Goal: Contribute content: Add original content to the website for others to see

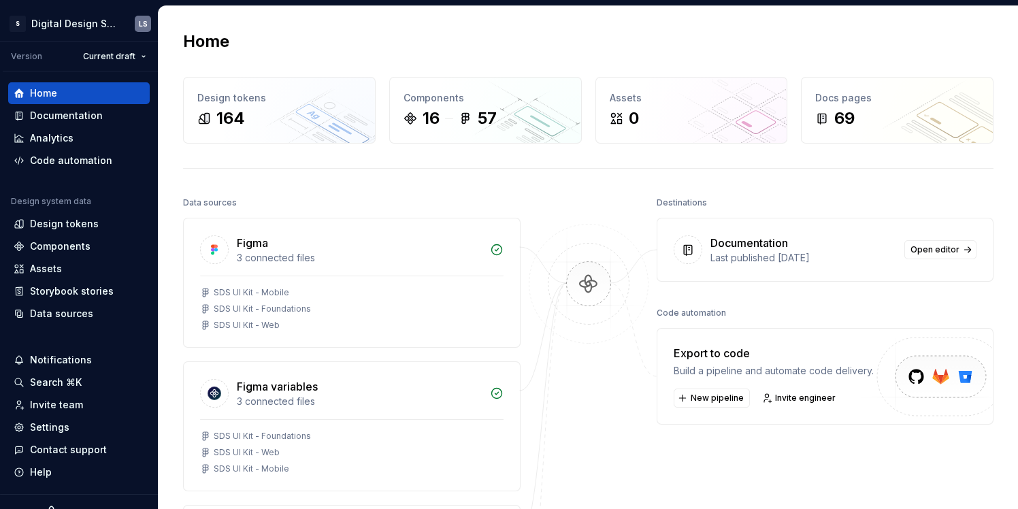
click at [532, 317] on img at bounding box center [589, 298] width 132 height 148
click at [58, 125] on div "Documentation" at bounding box center [79, 116] width 142 height 22
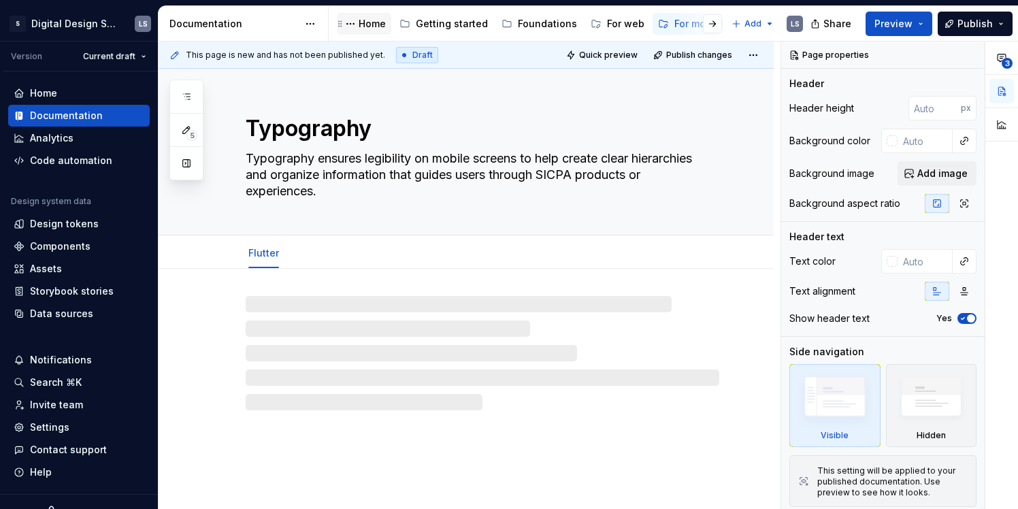
click at [366, 27] on div "Home" at bounding box center [372, 24] width 27 height 14
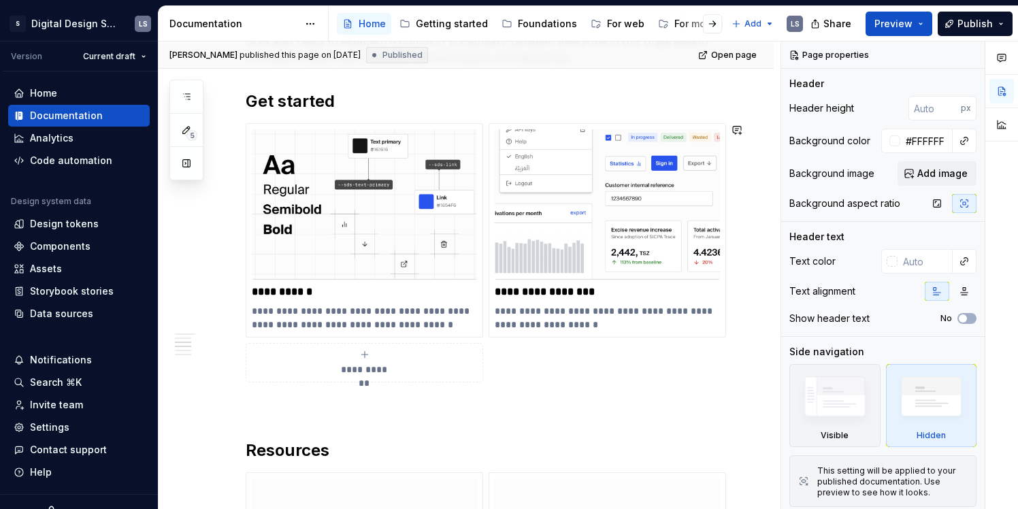
scroll to position [444, 0]
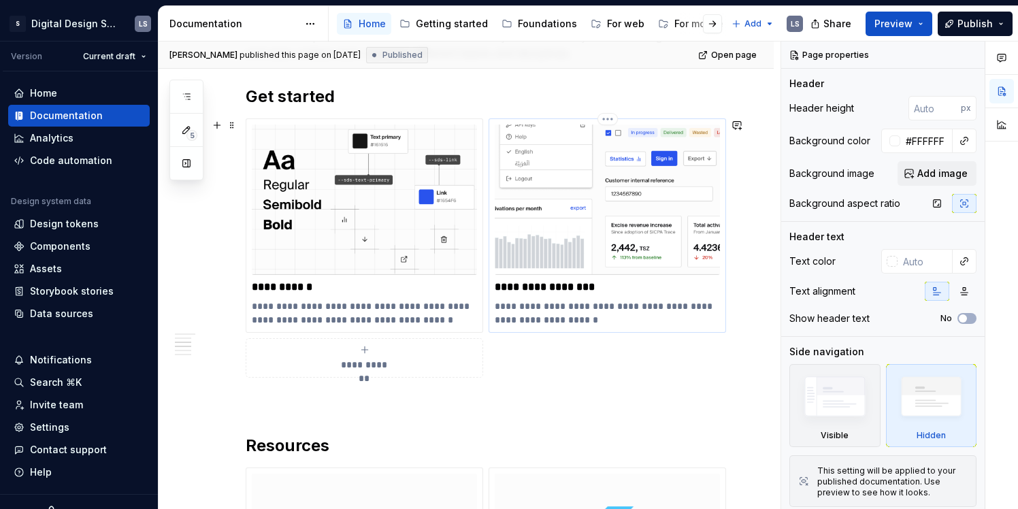
click at [543, 289] on p "**********" at bounding box center [607, 287] width 225 height 14
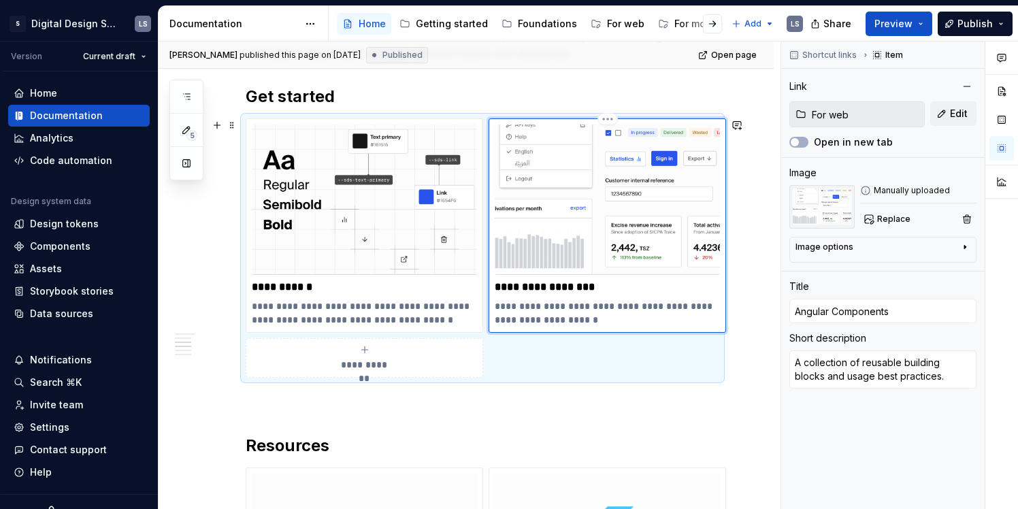
type textarea "*"
type input "Angular omponents"
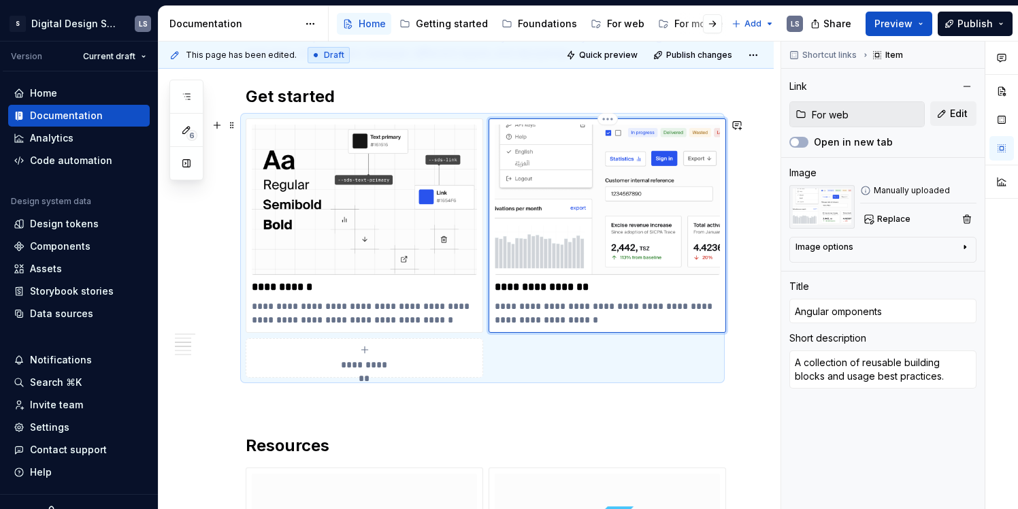
type textarea "*"
type input "Angular components"
type textarea "*"
type input "FAngular components"
type textarea "*"
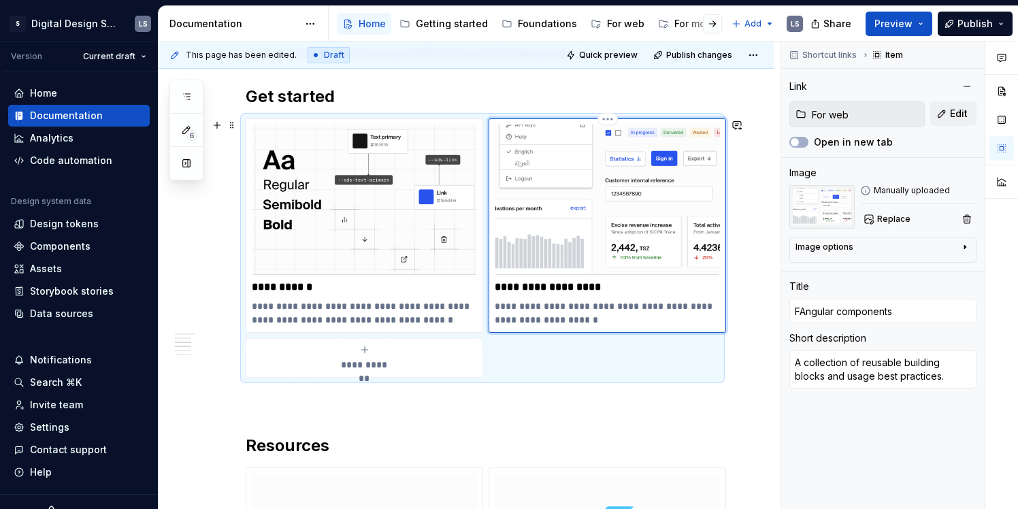
type input "FoAngular components"
type textarea "*"
type input "ForAngular components"
type textarea "*"
type input "For Angular components"
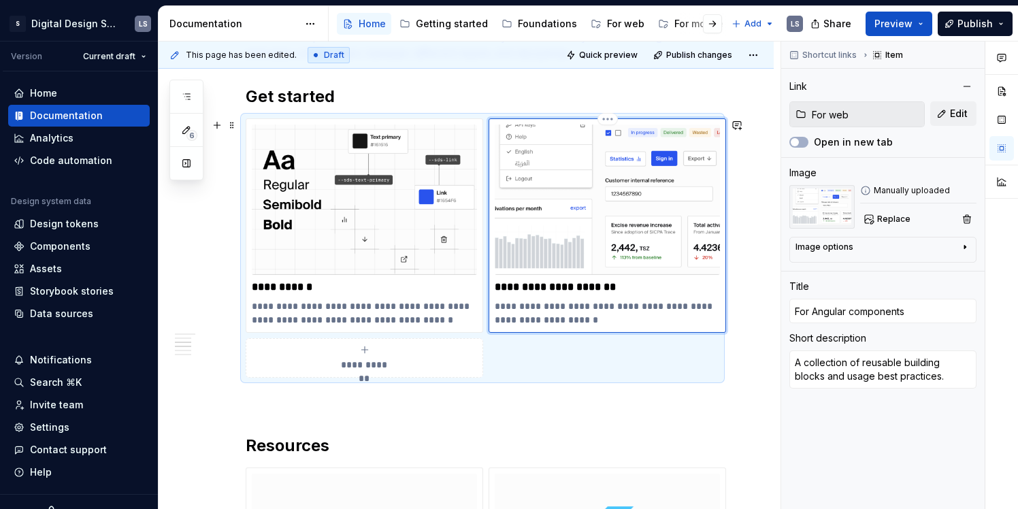
type textarea "*"
type input "For wAngular components"
type textarea "*"
type input "For weAngular components"
type textarea "*"
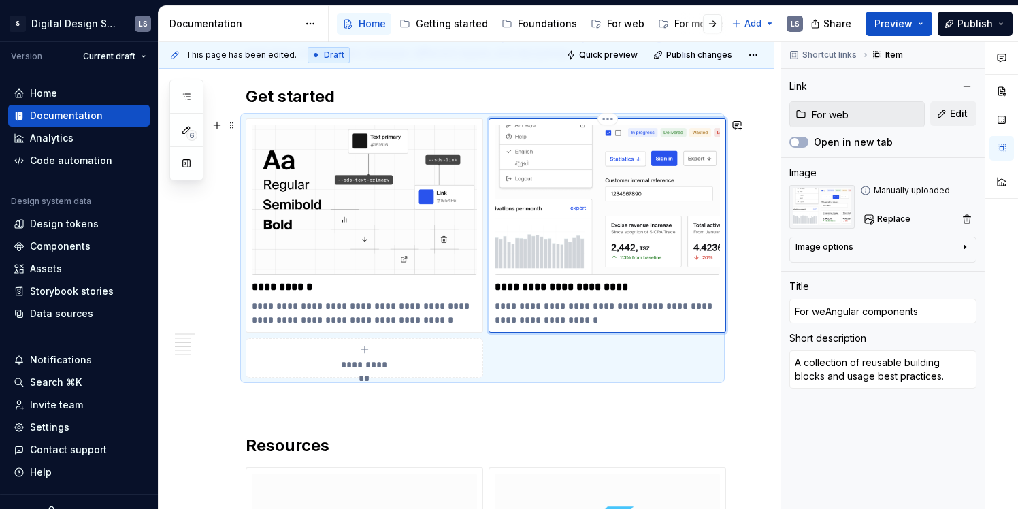
type input "For wAngular components"
type textarea "*"
type input "For Angular components"
type textarea "*"
type input "For WAngular components"
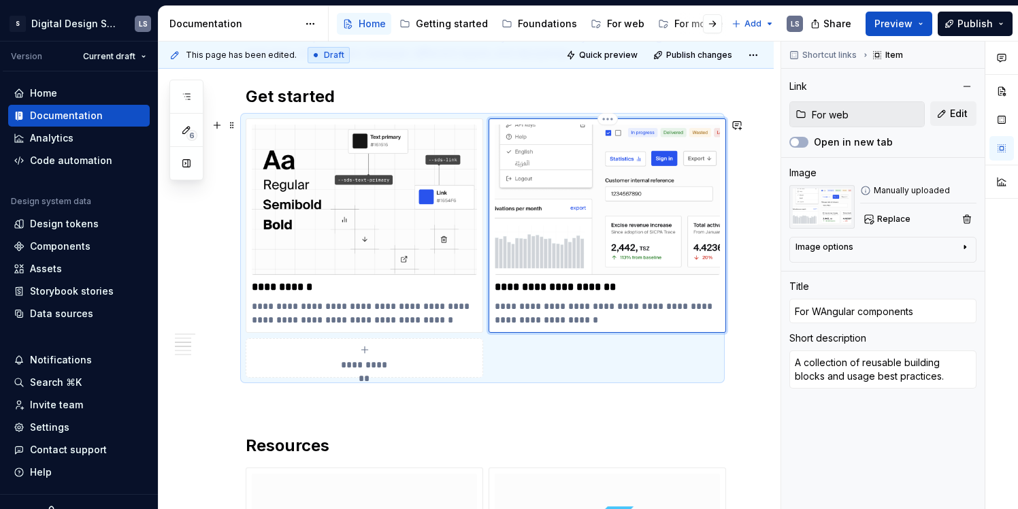
type textarea "*"
type input "For WEAngular components"
type textarea "*"
type input "For WEbAngular components"
type textarea "*"
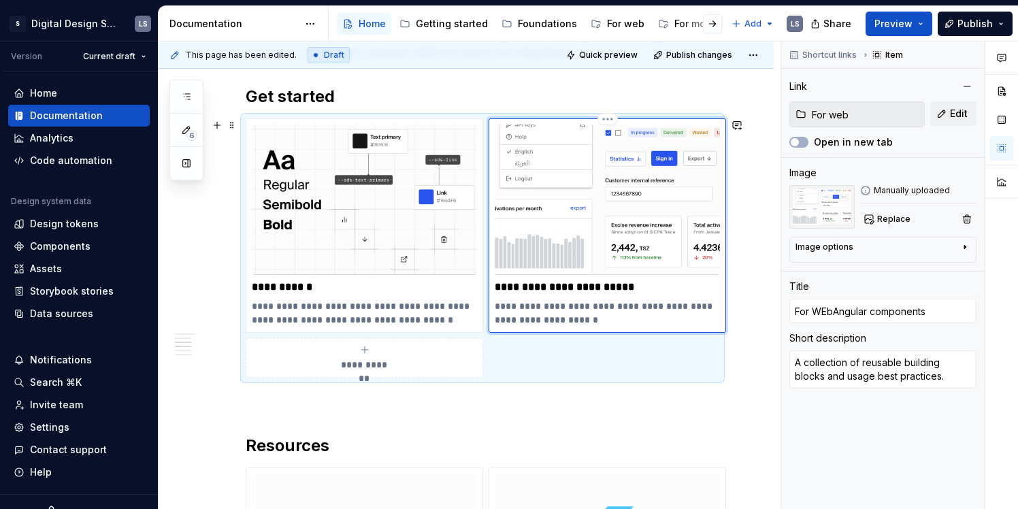
type input "For WEAngular components"
type textarea "*"
type input "For WAngular components"
type textarea "*"
type input "For WeAngular components"
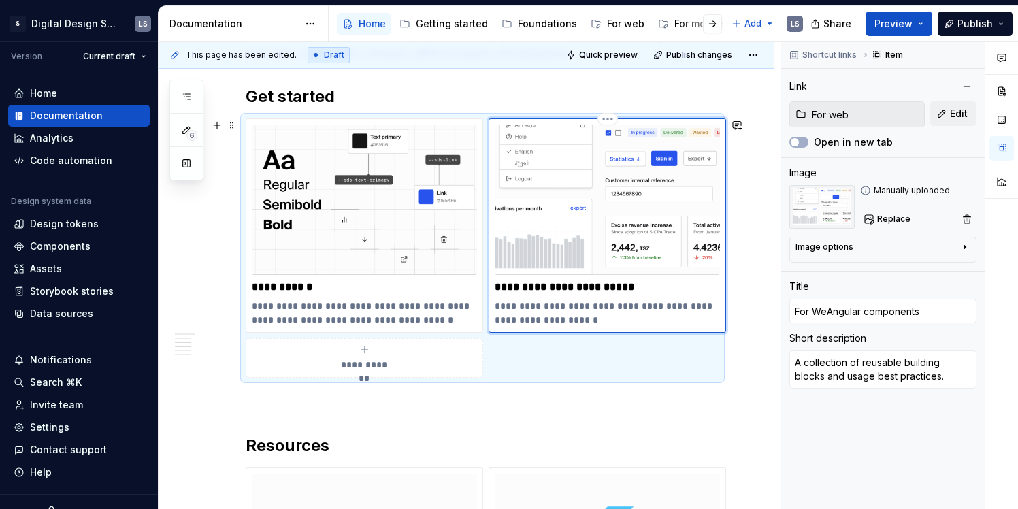
type textarea "*"
type input "For WebAngular components"
type textarea "*"
type input "For Web Angular components"
type textarea "*"
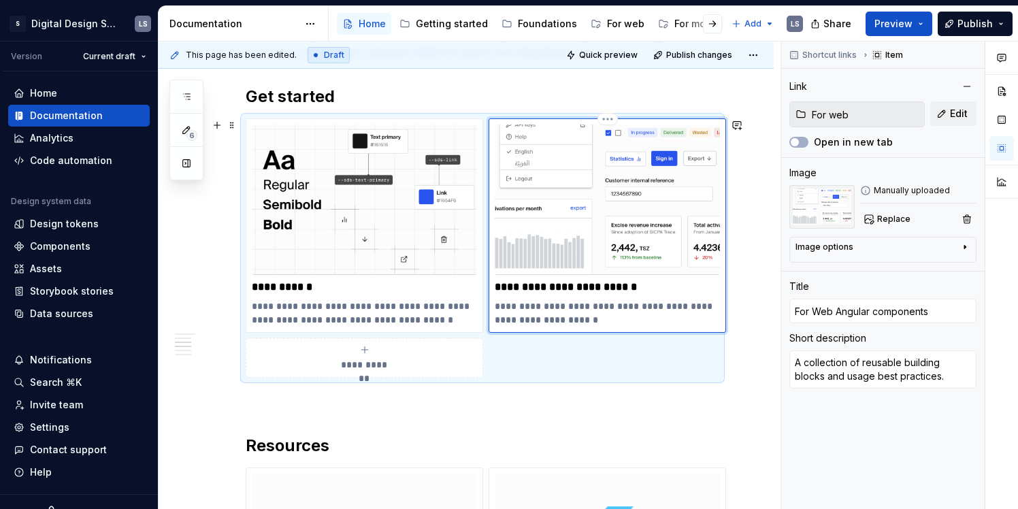
type input "For Web -Angular components"
type textarea "*"
type input "For Web - Angular components"
type textarea "*"
type input "For Web Angular components"
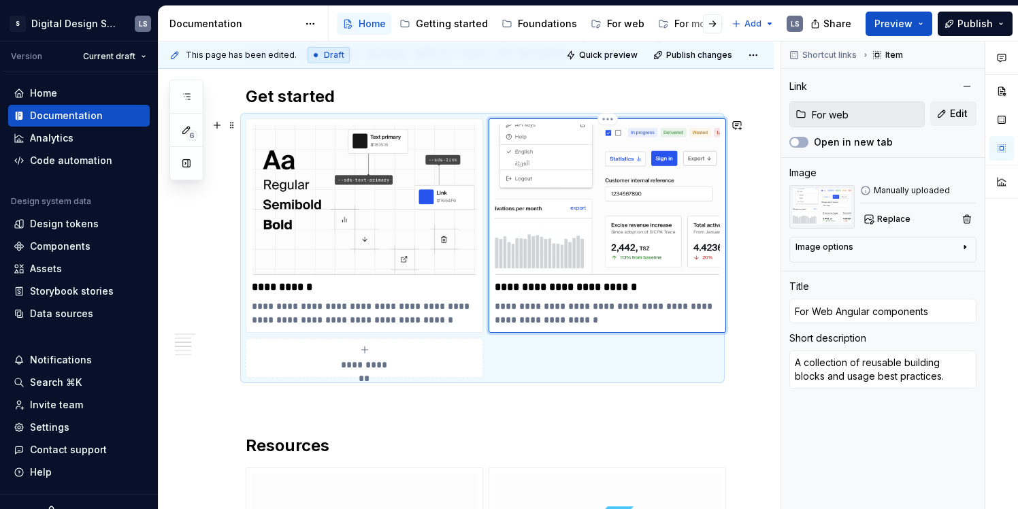
type textarea "*"
type input "For WeAngular components"
type textarea "*"
type input "For weAngular components"
type textarea "*"
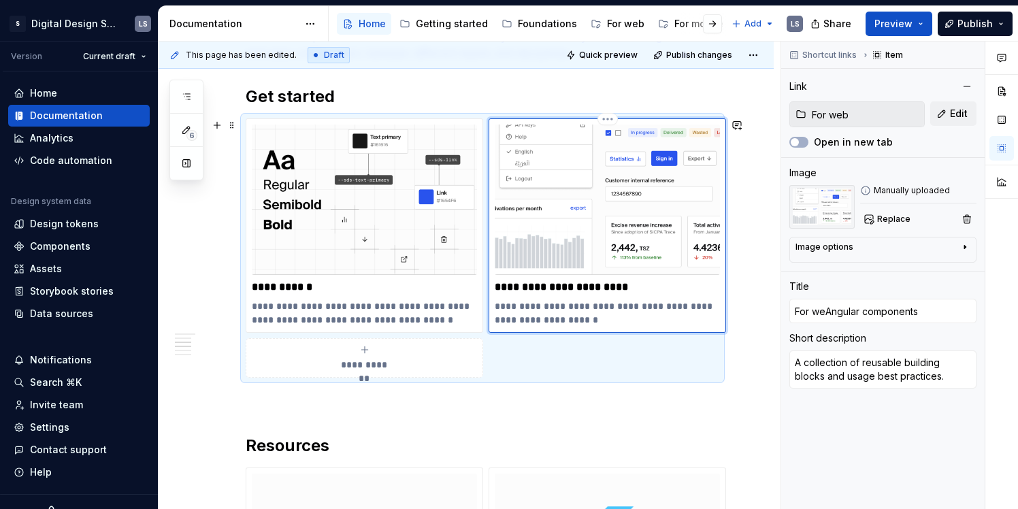
type input "Angular components"
click at [602, 306] on p "**********" at bounding box center [607, 313] width 225 height 27
type textarea "*"
type textarea "A collection of reusable Abuilding blocks and usage best practices."
type textarea "*"
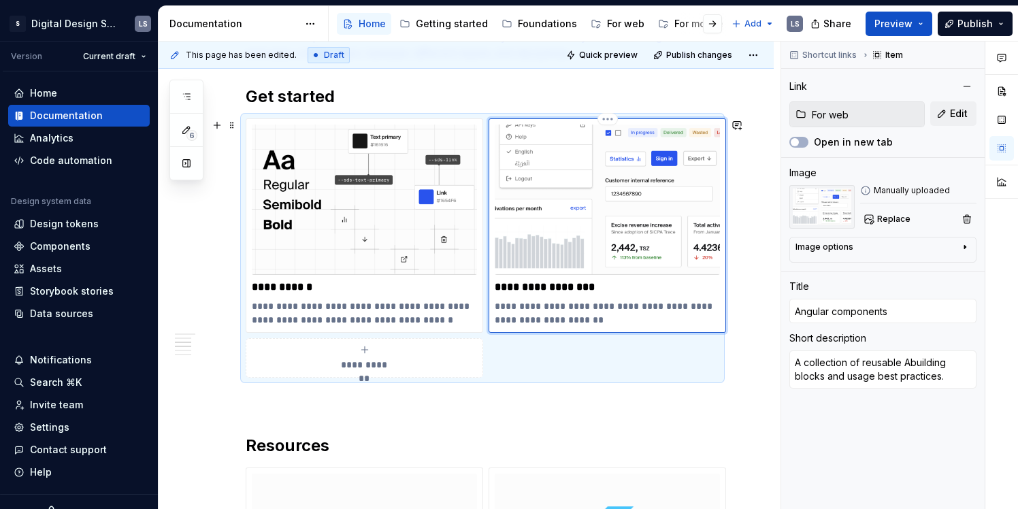
type textarea "A collection of reusable Anbuilding blocks and usage best practices."
type textarea "*"
type textarea "A collection of reusable Angbuilding blocks and usage best practices."
type textarea "*"
type textarea "A collection of reusable Angubuilding blocks and usage best practices."
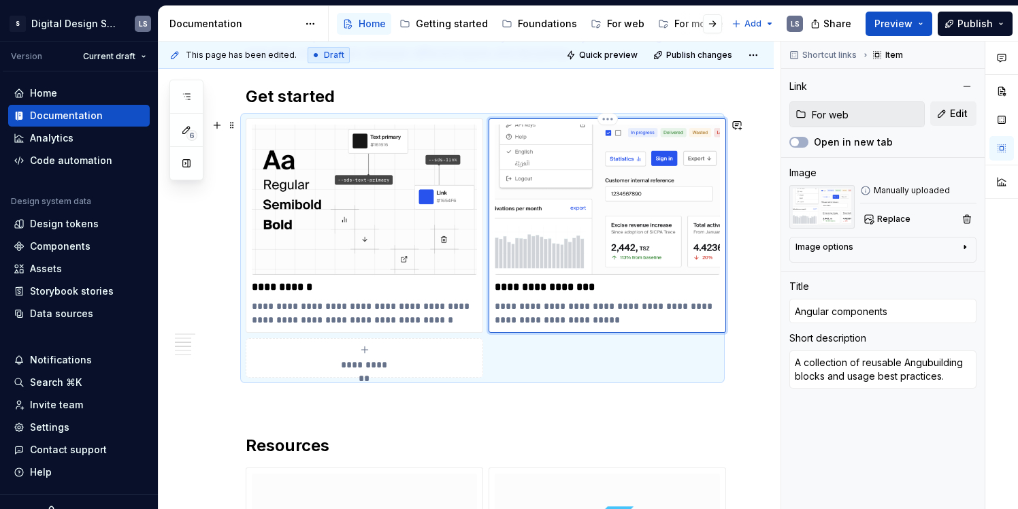
type textarea "*"
type textarea "A collection of reusable Angulbuilding blocks and usage best practices."
type textarea "*"
type textarea "A collection of reusable Angubuilding blocks and usage best practices."
type textarea "*"
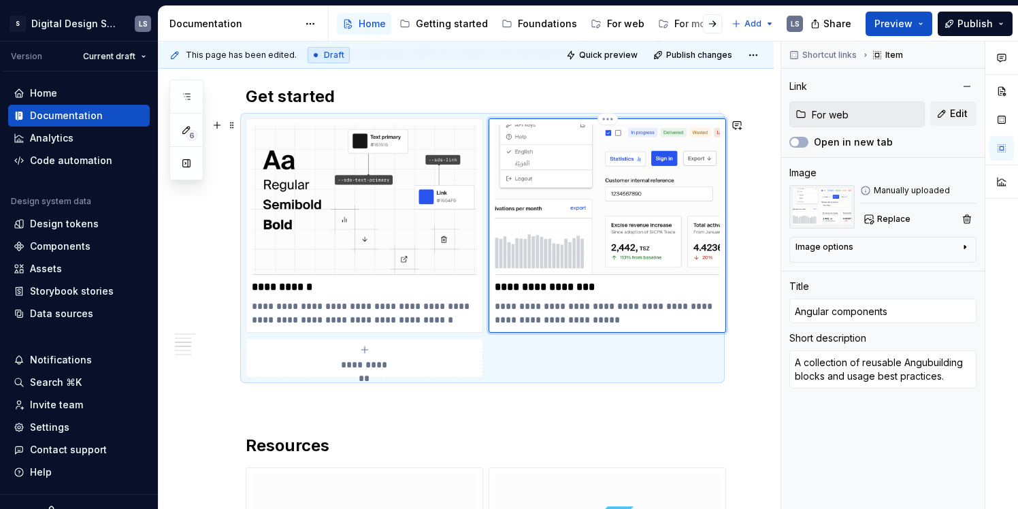
type textarea "A collection of reusable Angbuilding blocks and usage best practices."
type textarea "*"
type textarea "A collection of reusable Anbuilding blocks and usage best practices."
type textarea "*"
type textarea "A collection of reusable Abuilding blocks and usage best practices."
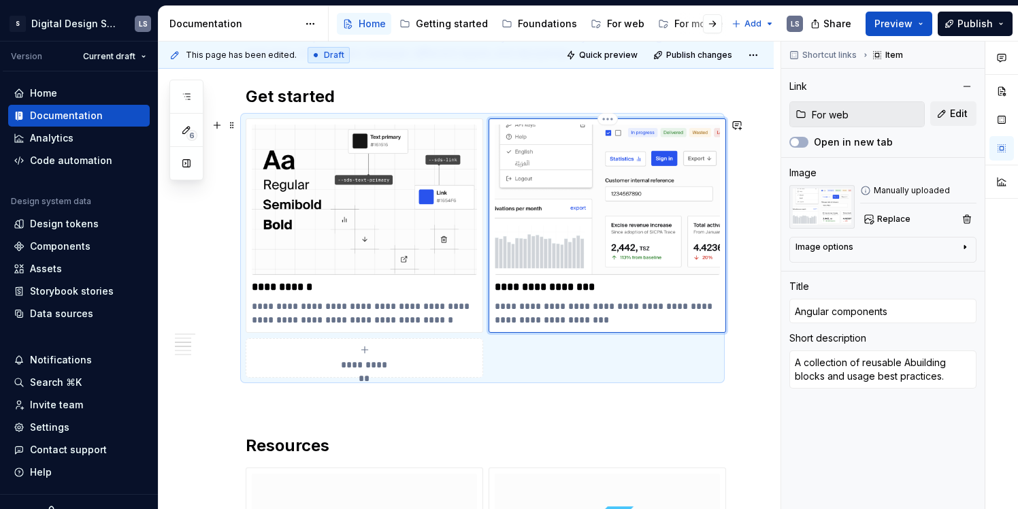
type textarea "*"
type textarea "A collection of reusable building blocks and usage best practices."
type textarea "*"
type textarea "A collection of reusable cbuilding blocks and usage best practices."
type textarea "*"
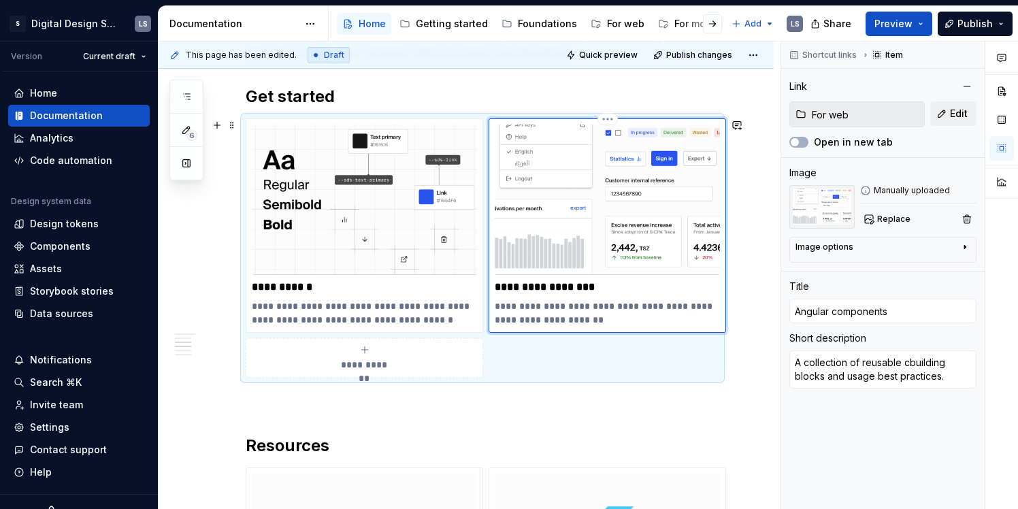
type textarea "A collection of reusable cobuilding blocks and usage best practices."
type textarea "*"
type textarea "A collection of reusable combuilding blocks and usage best practices."
type textarea "*"
type textarea "A collection of reusable compbuilding blocks and usage best practices."
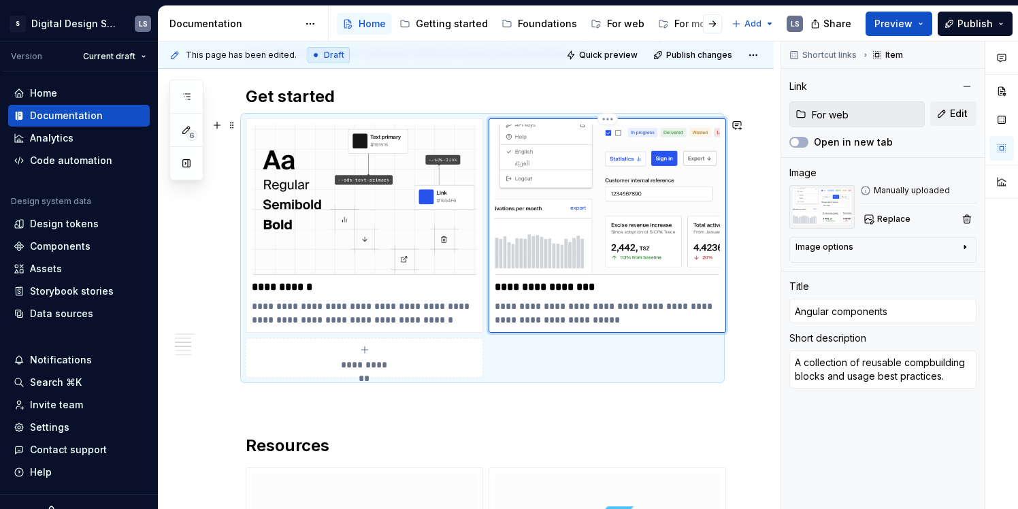
type textarea "*"
type textarea "A collection of reusable compobuilding blocks and usage best practices."
type textarea "*"
type textarea "A collection of reusable componbuilding blocks and usage best practices."
type textarea "*"
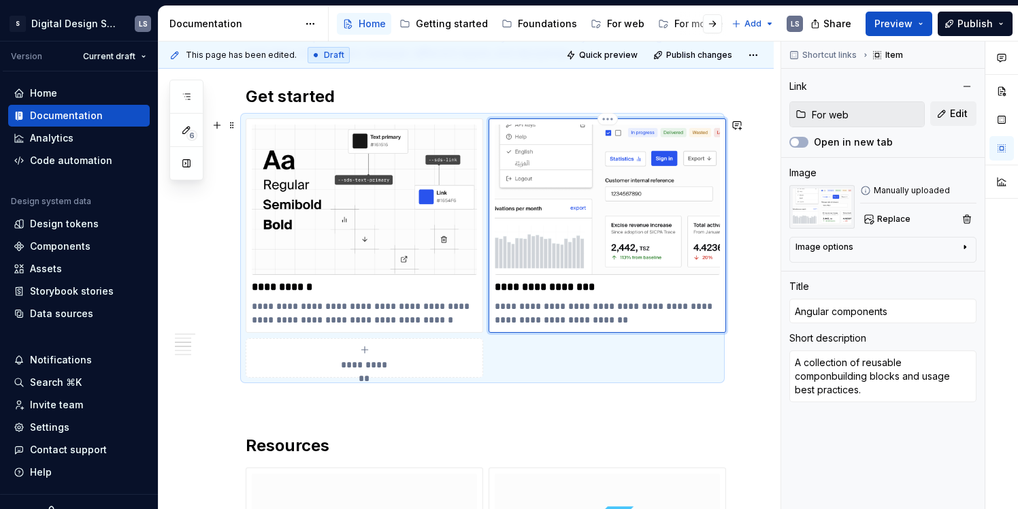
type textarea "A collection of reusable componebuilding blocks and usage best practices."
type textarea "*"
type textarea "A collection of reusable componenbuilding blocks and usage best practices."
type textarea "*"
type textarea "A collection of reusable componentbuilding blocks and usage best practices."
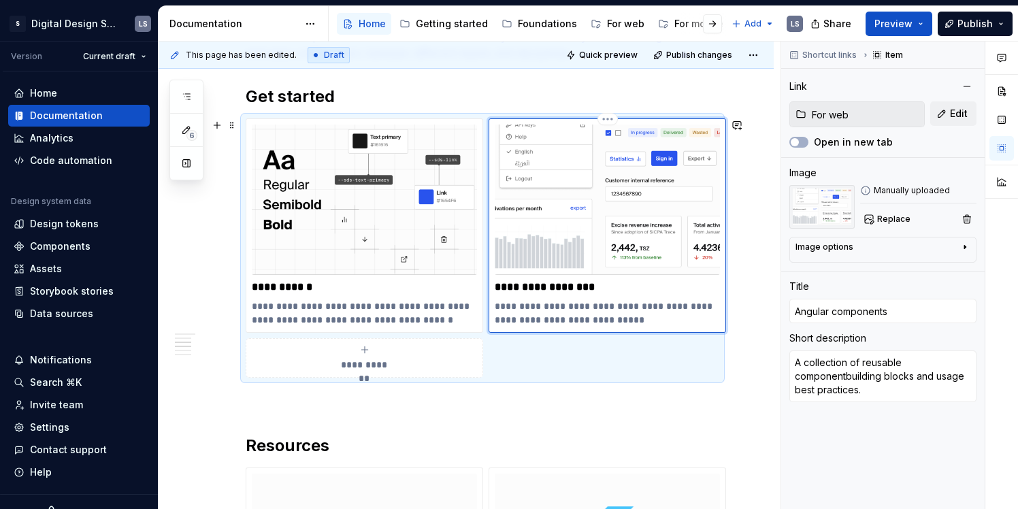
type textarea "*"
type textarea "A collection of reusable componentsbuilding blocks and usage best practices."
type textarea "*"
type textarea "A collection of reusable components building blocks and usage best practices."
type textarea "*"
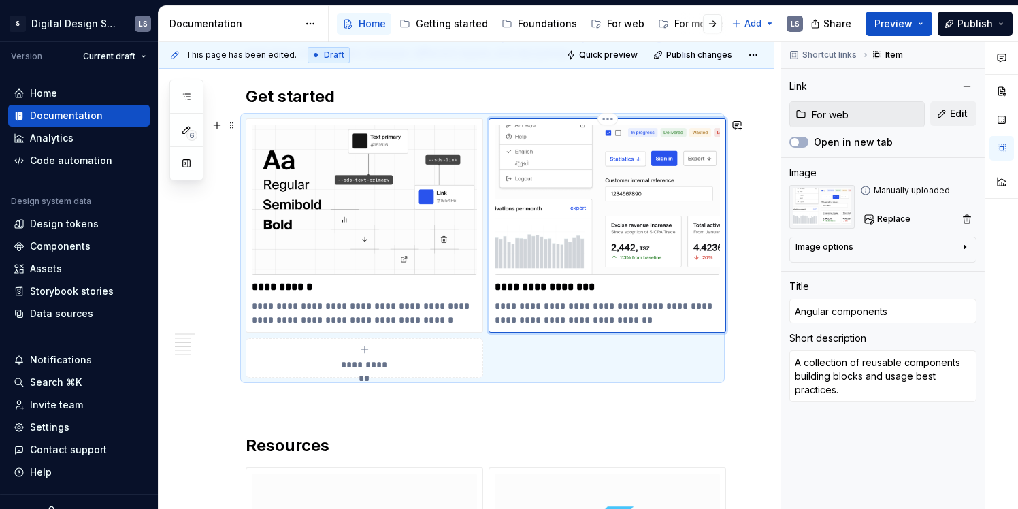
type textarea "A collection of reusable components ibuilding blocks and usage best practices."
type textarea "*"
type textarea "A collection of reusable components inbuilding blocks and usage best practices."
type textarea "*"
type textarea "A collection of reusable components in building blocks and usage best practices."
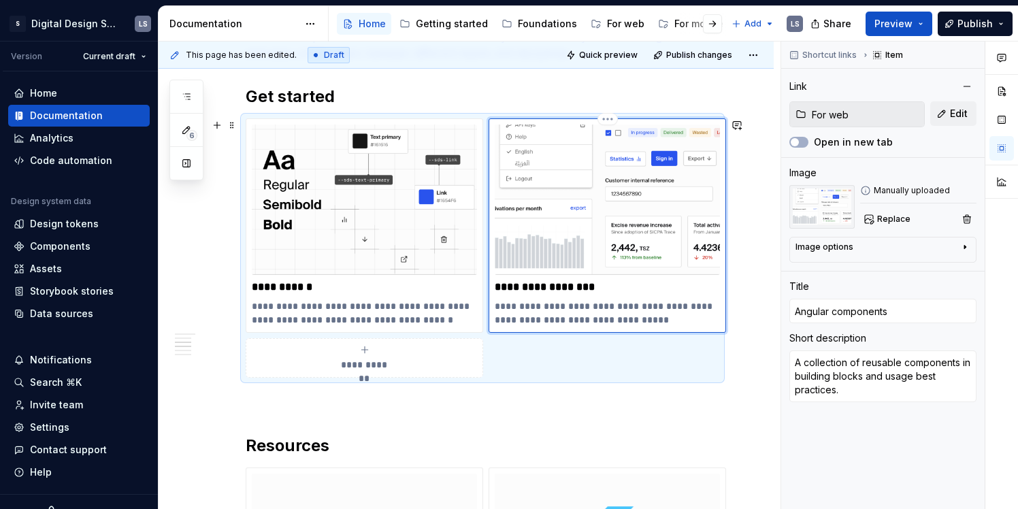
type textarea "*"
type textarea "A collection of reusable components in Abuilding blocks and usage best practice…"
type textarea "*"
type textarea "A collection of reusable components in Anbuilding blocks and usage best practic…"
type textarea "*"
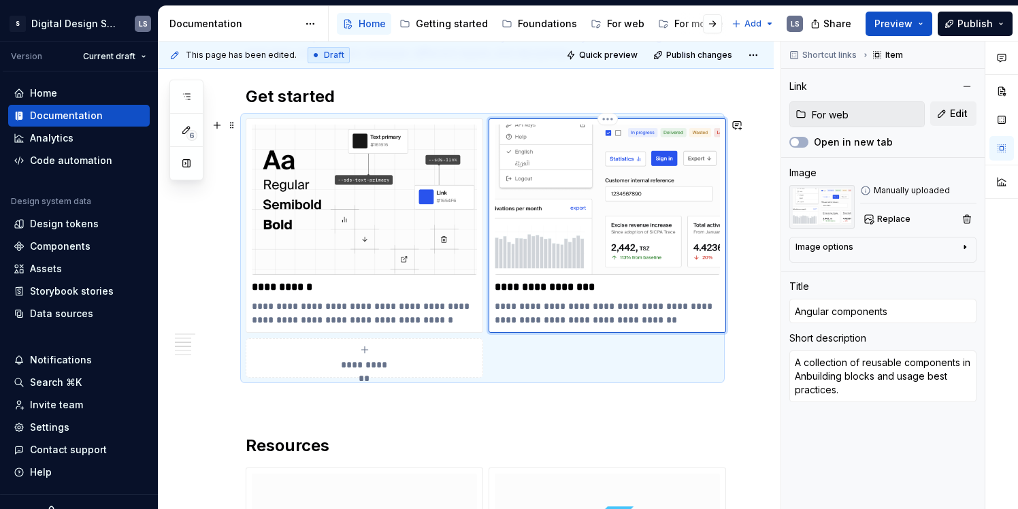
type textarea "A collection of reusable components in Angbuilding blocks and usage best practi…"
type textarea "*"
type textarea "A collection of reusable components in Angubuilding blocks and usage best pract…"
type textarea "*"
type textarea "A collection of reusable components in Angulbuilding blocks and usage best prac…"
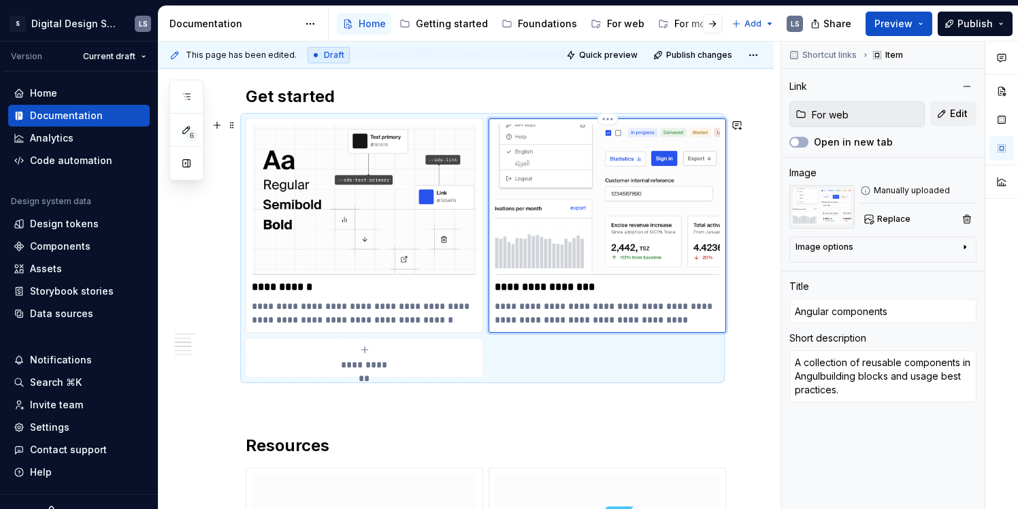
type textarea "*"
type textarea "A collection of reusable components in Angulabuilding blocks and usage best pra…"
type textarea "*"
type textarea "A collection of reusable components in Angularbuilding blocks and usage best pr…"
type textarea "*"
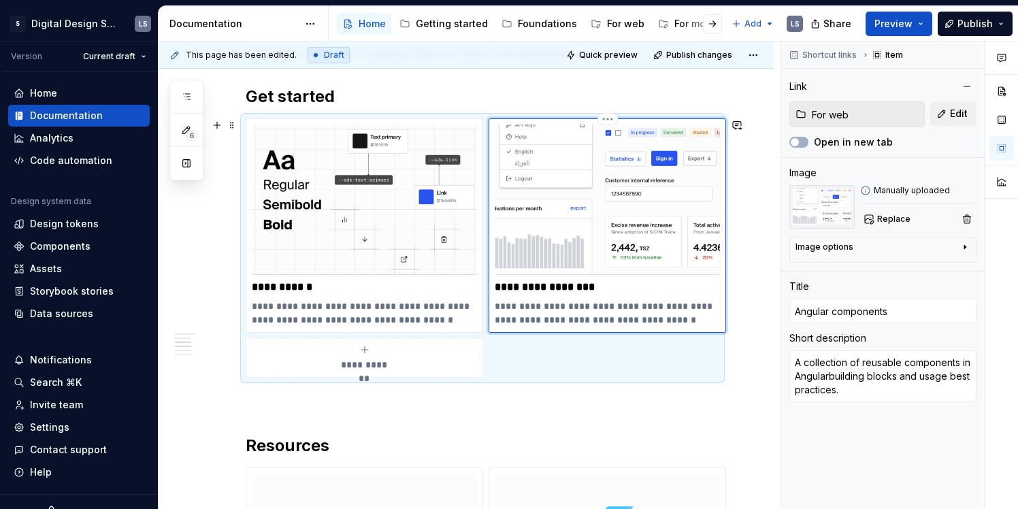
type textarea "A collection of reusable components in Angular building blocks and usage best p…"
click at [585, 321] on p "**********" at bounding box center [607, 313] width 225 height 27
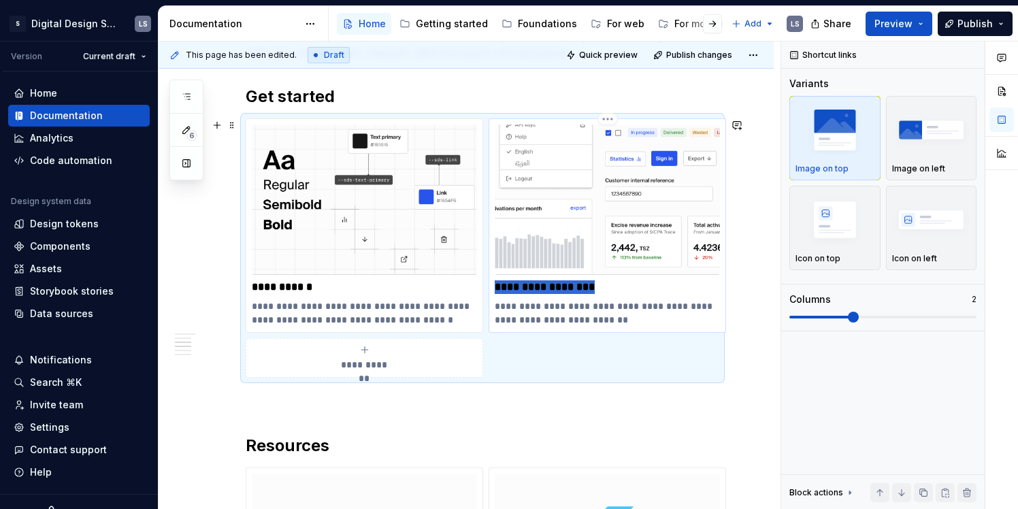
drag, startPoint x: 497, startPoint y: 287, endPoint x: 629, endPoint y: 286, distance: 132.1
click at [629, 287] on p "**********" at bounding box center [607, 287] width 225 height 14
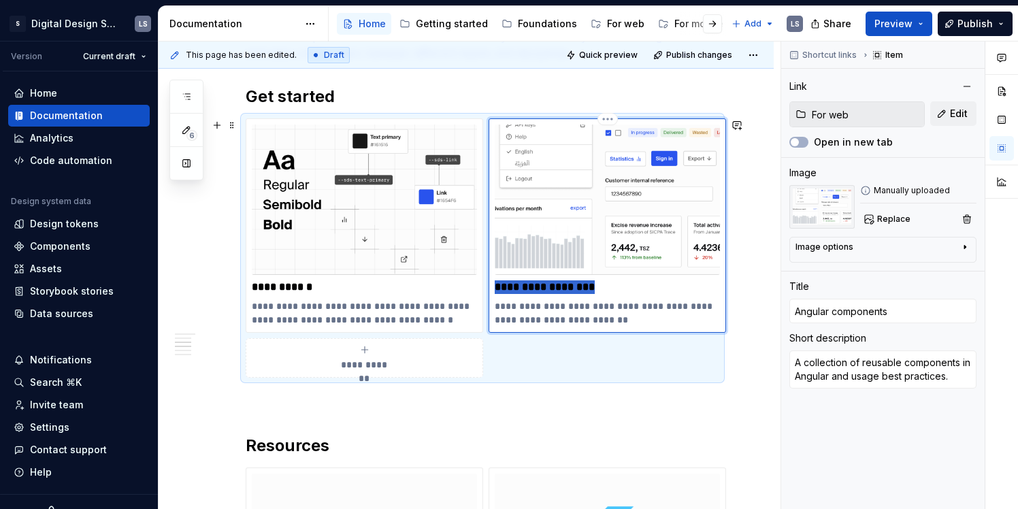
type textarea "*"
type input "F"
type textarea "*"
type input "Fo"
type textarea "*"
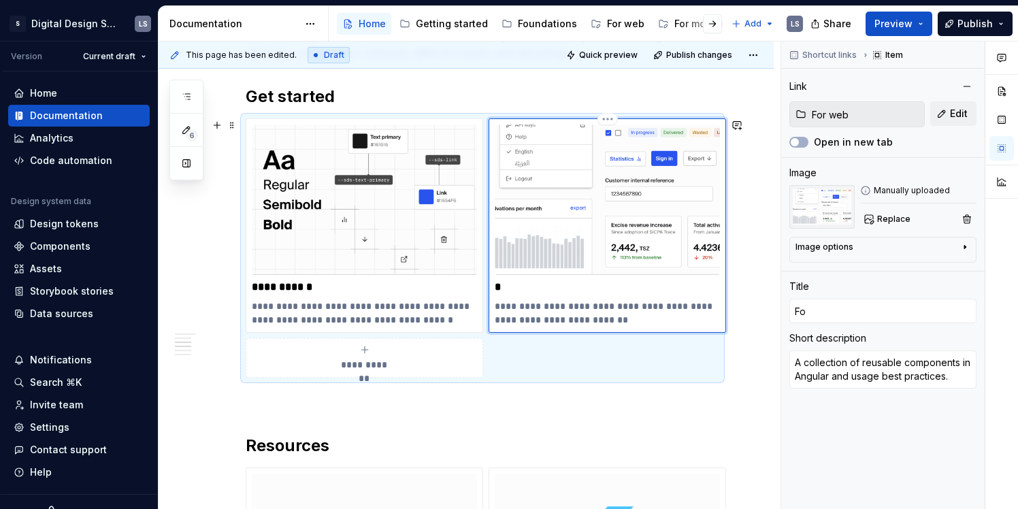
type input "For"
type textarea "*"
type input "For"
type textarea "*"
type input "For W"
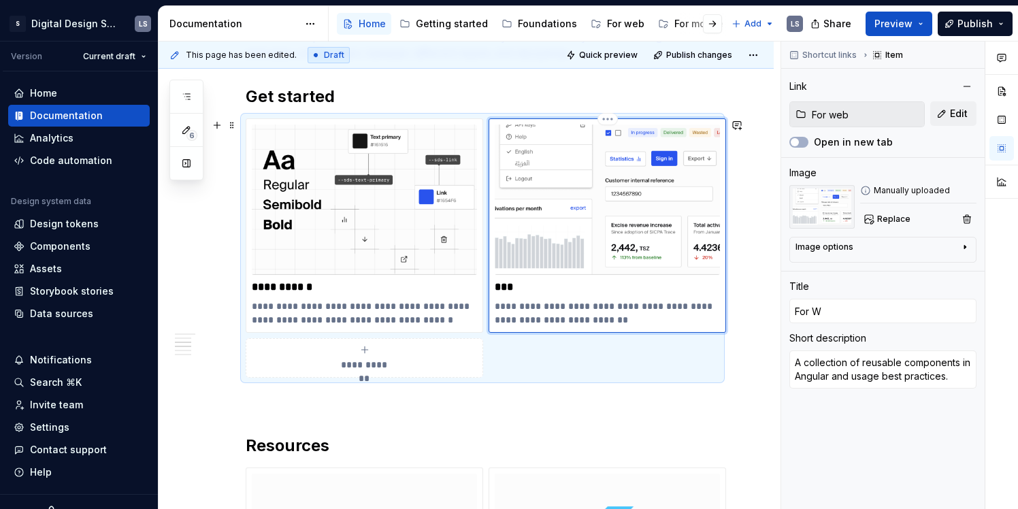
type textarea "*"
type input "For We"
type textarea "*"
type input "For Web"
type textarea "*"
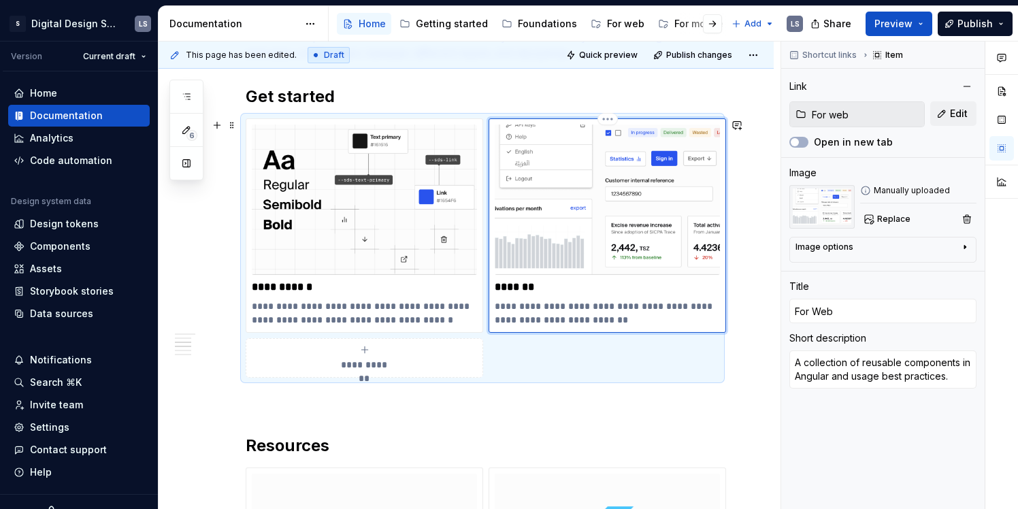
type input "For We"
type textarea "*"
type input "For Web"
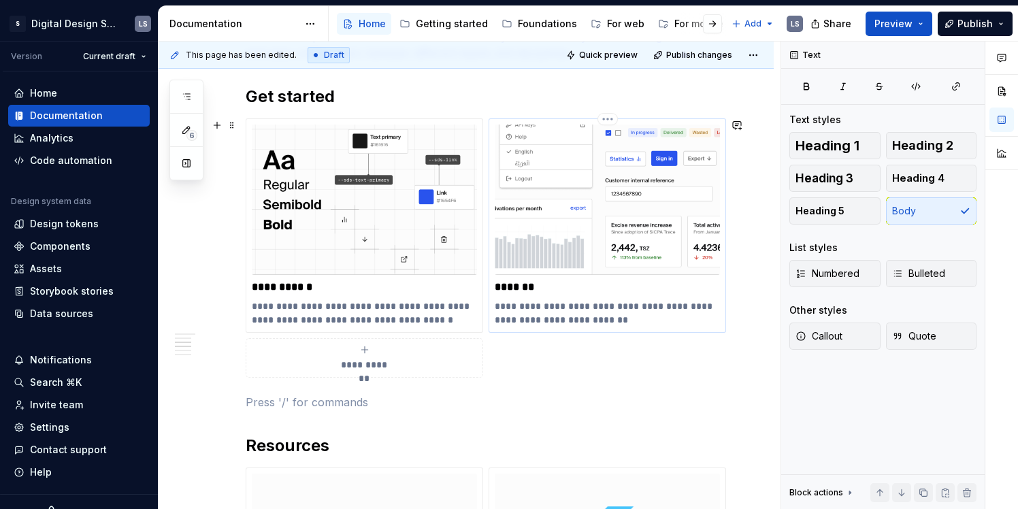
click at [523, 289] on p "*******" at bounding box center [607, 287] width 225 height 14
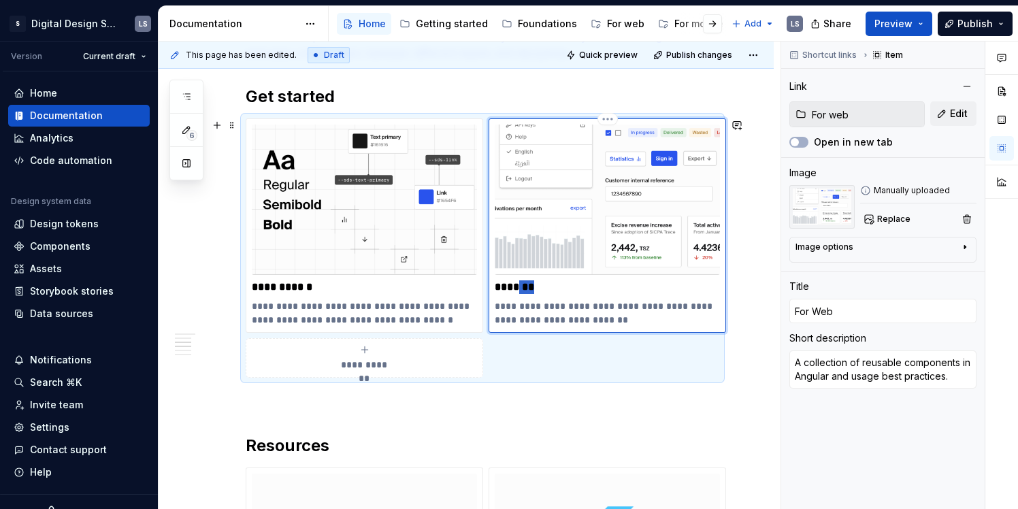
click at [523, 289] on p "*******" at bounding box center [607, 287] width 225 height 14
click at [517, 285] on p "*******" at bounding box center [607, 287] width 225 height 14
drag, startPoint x: 563, startPoint y: 305, endPoint x: 708, endPoint y: 304, distance: 145.0
click at [708, 304] on p "**********" at bounding box center [607, 313] width 225 height 27
click at [712, 398] on p at bounding box center [483, 402] width 474 height 16
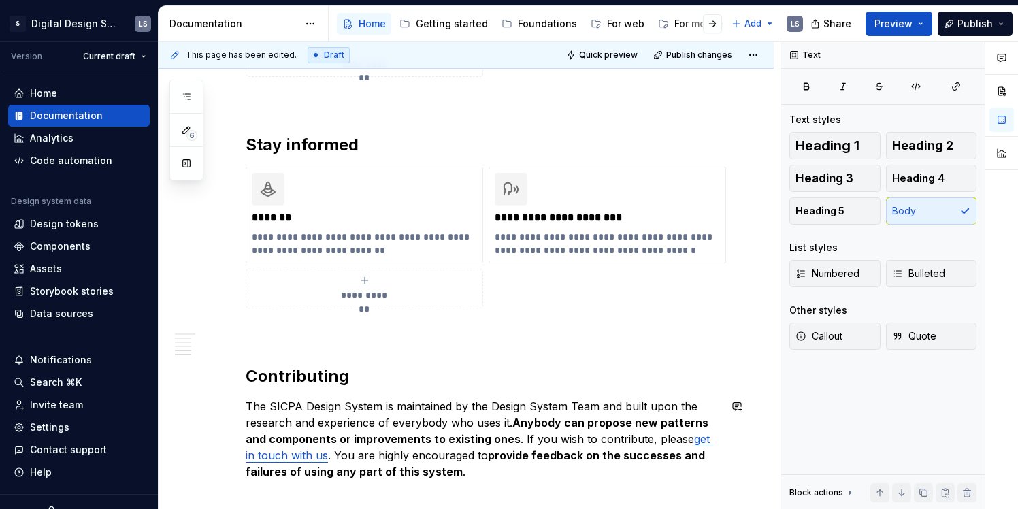
scroll to position [1302, 0]
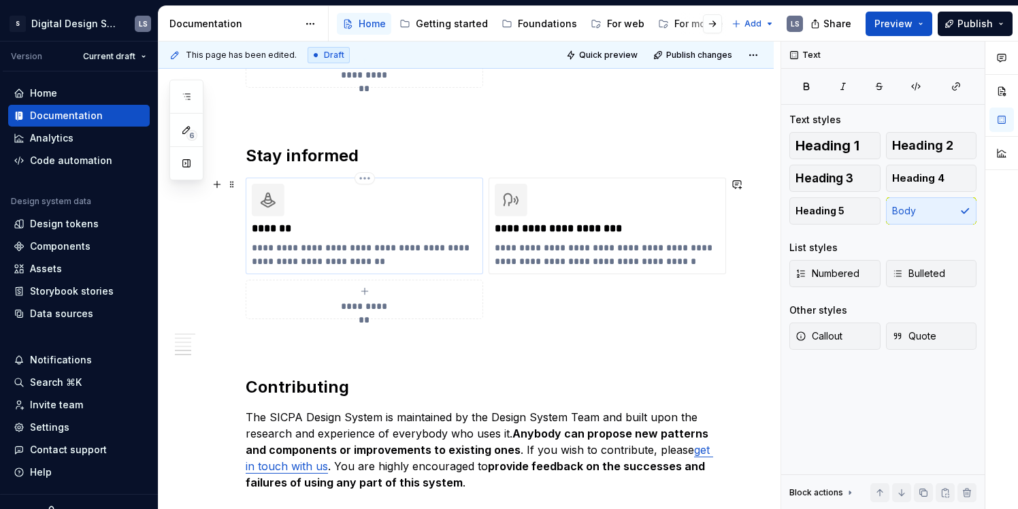
click at [278, 226] on p "*******" at bounding box center [364, 229] width 225 height 14
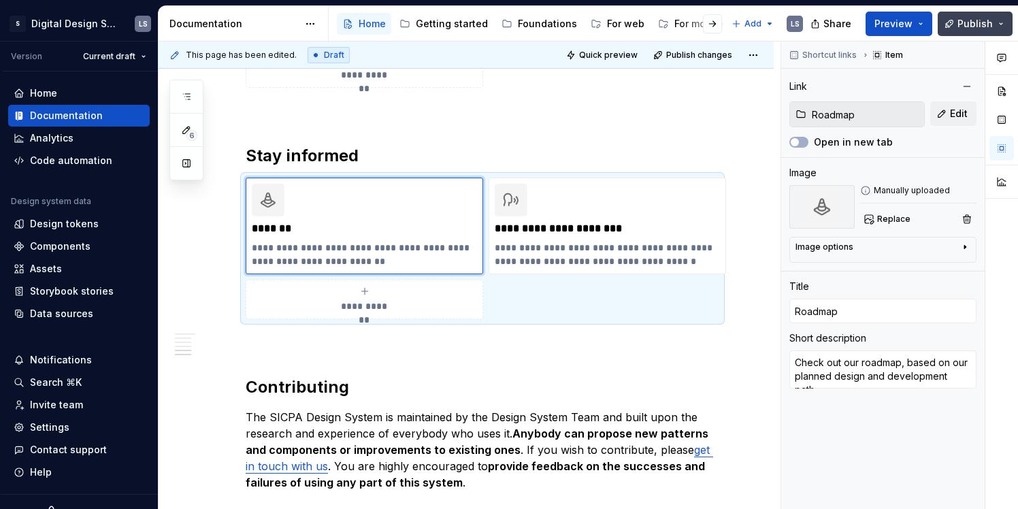
click at [950, 29] on button "Publish" at bounding box center [975, 24] width 75 height 25
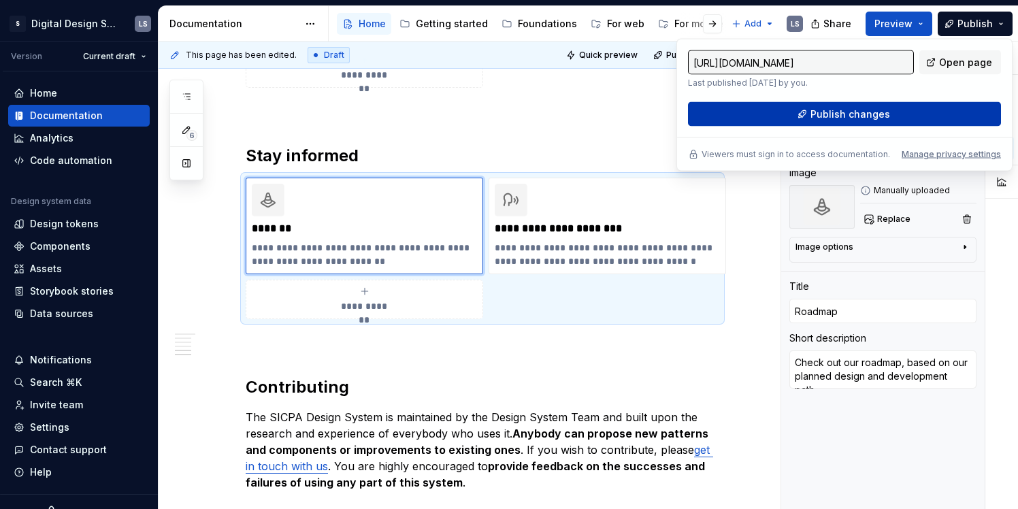
click at [857, 116] on span "Publish changes" at bounding box center [851, 115] width 80 height 14
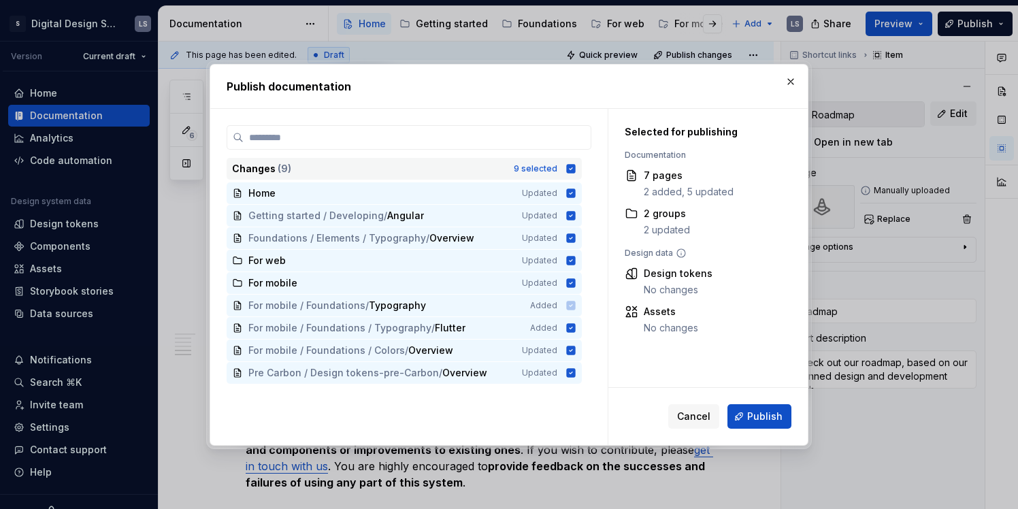
click at [576, 165] on icon at bounding box center [571, 168] width 9 height 9
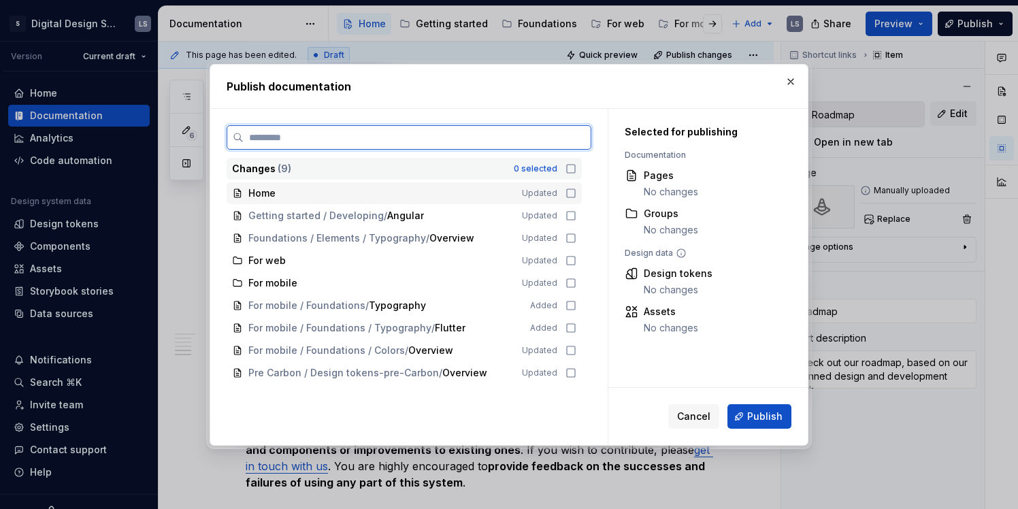
click at [577, 193] on icon at bounding box center [571, 193] width 11 height 11
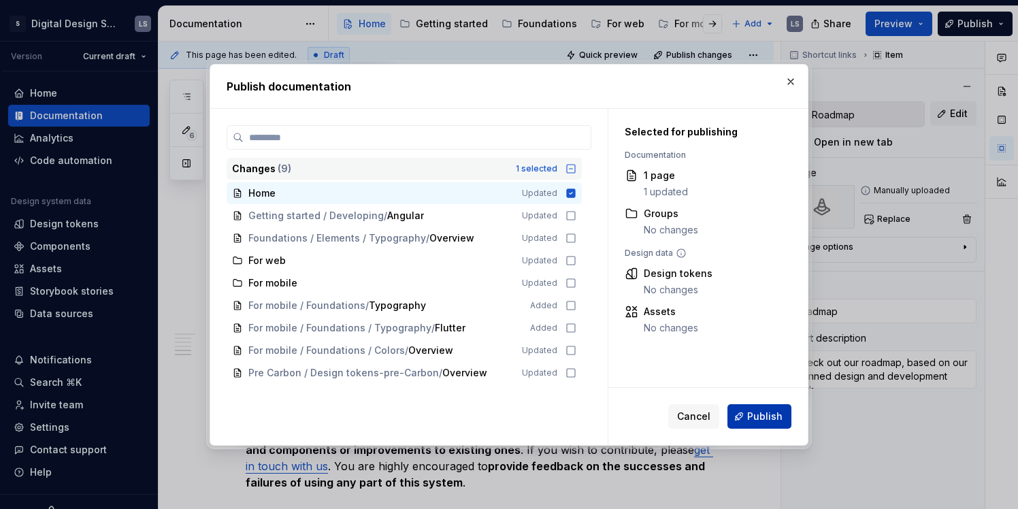
click at [765, 421] on span "Publish" at bounding box center [764, 417] width 35 height 14
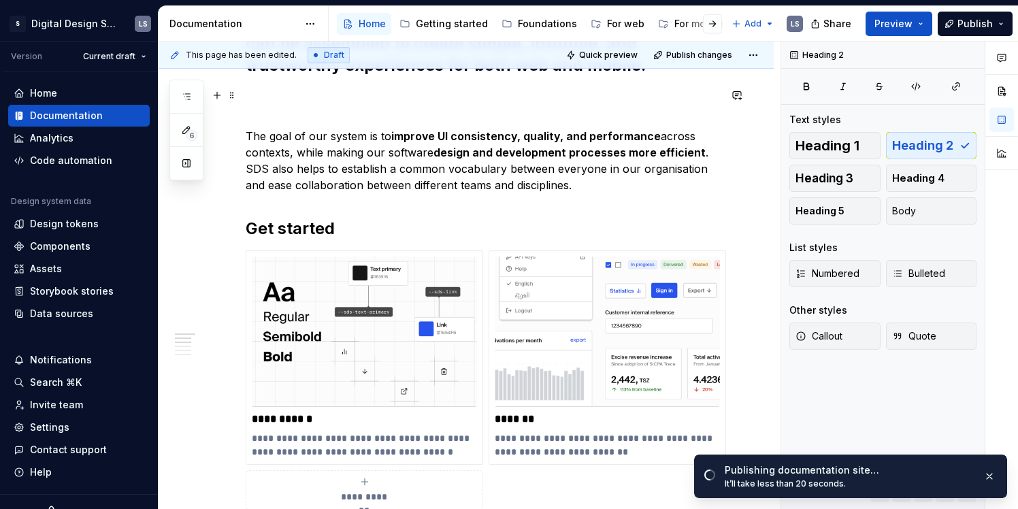
scroll to position [0, 0]
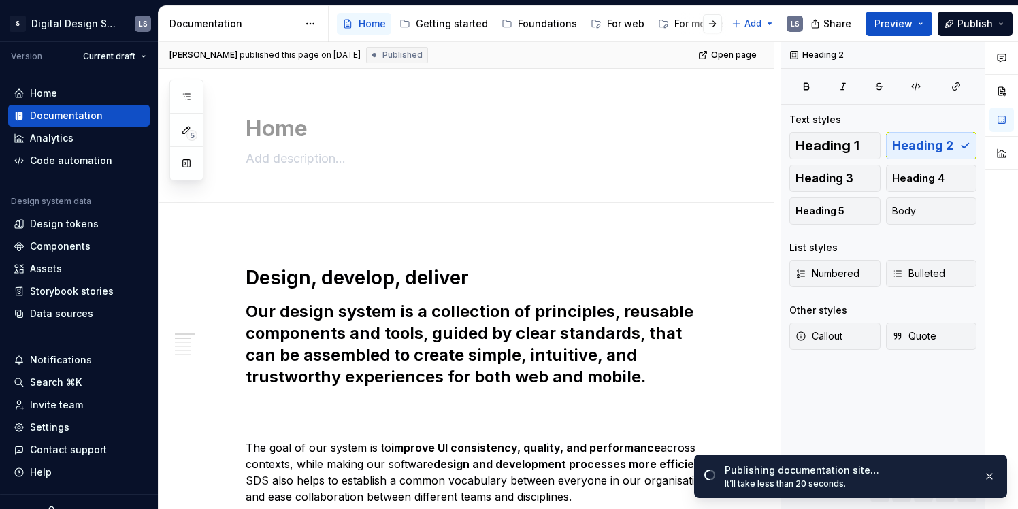
type textarea "*"
